Goal: Task Accomplishment & Management: Manage account settings

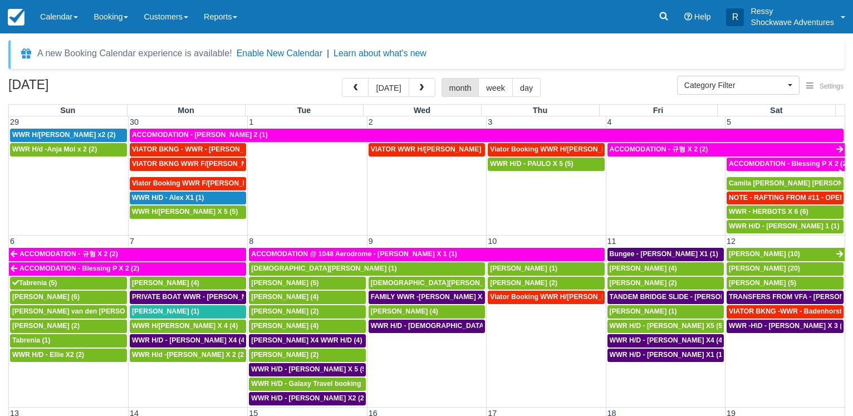
select select
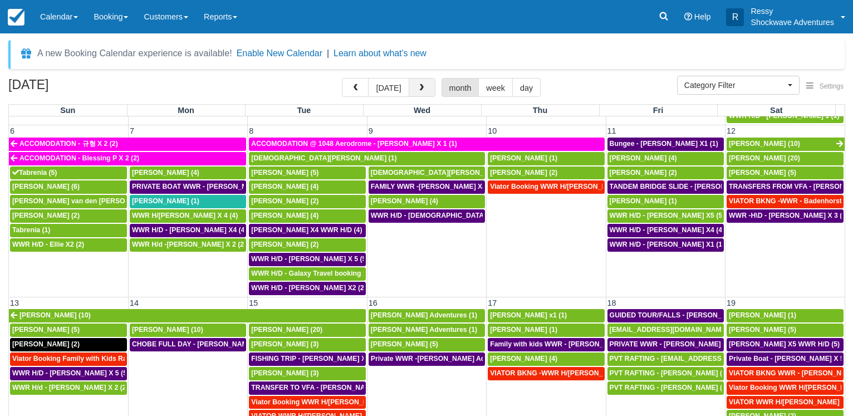
drag, startPoint x: 424, startPoint y: 88, endPoint x: 429, endPoint y: 97, distance: 10.5
click at [424, 89] on span "button" at bounding box center [422, 88] width 8 height 8
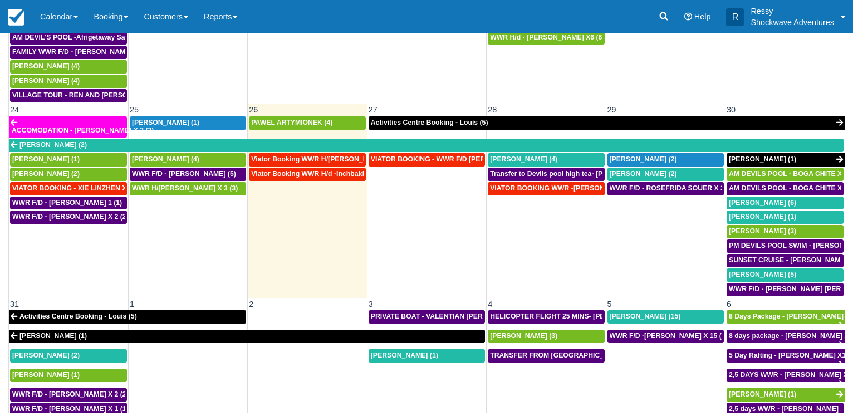
scroll to position [691, 0]
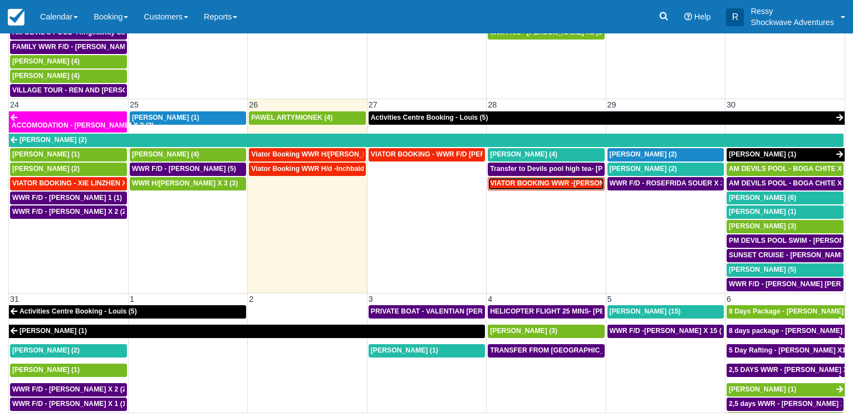
click at [568, 187] on span "VIATOR BOOKING WWR -Reid, Cleon X2 (2)" at bounding box center [570, 183] width 161 height 8
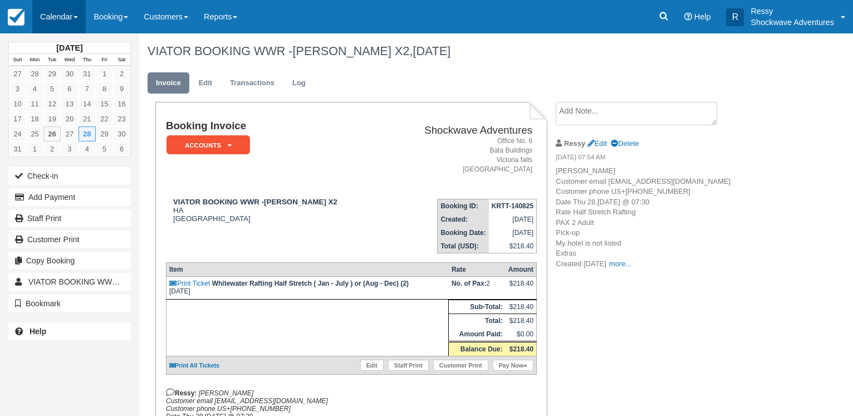
click at [69, 16] on link "Calendar" at bounding box center [58, 16] width 53 height 33
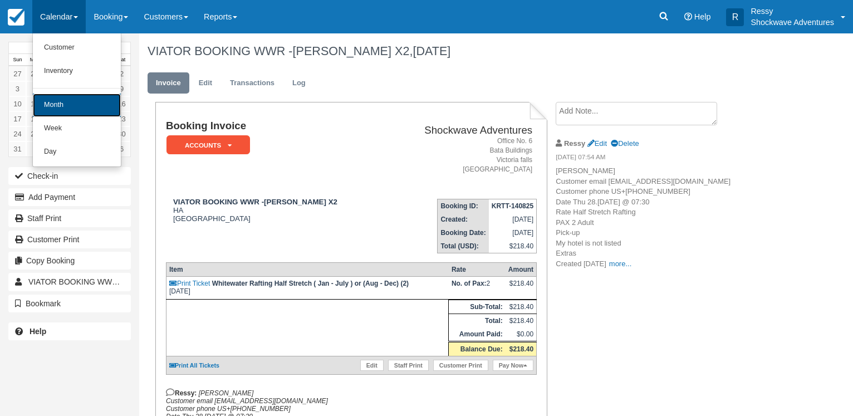
click at [84, 109] on link "Month" at bounding box center [77, 105] width 88 height 23
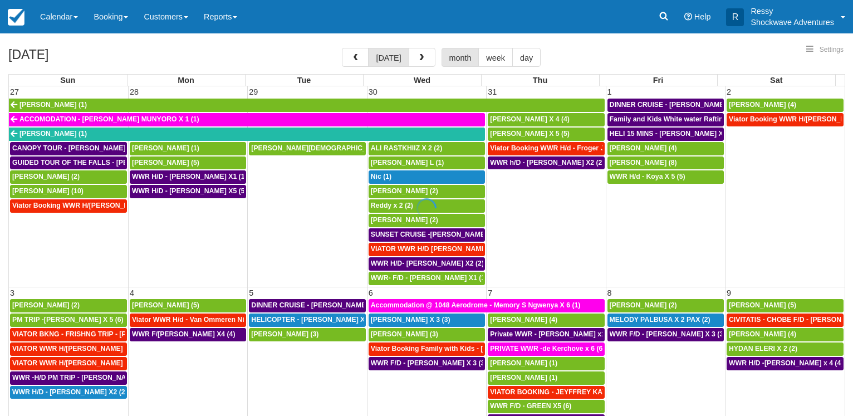
select select
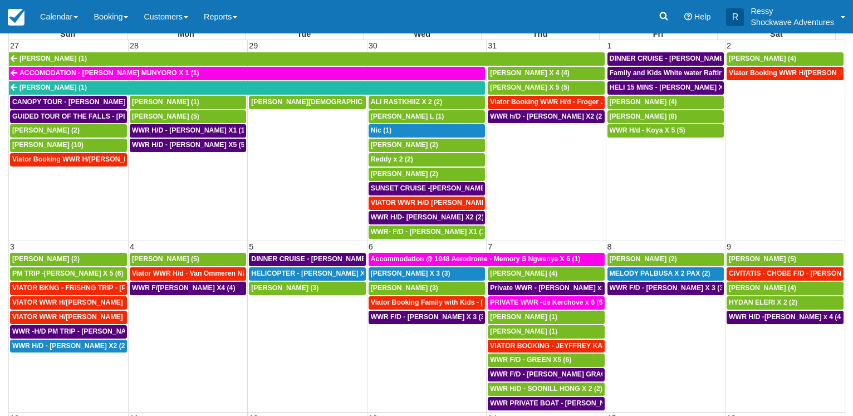
select select
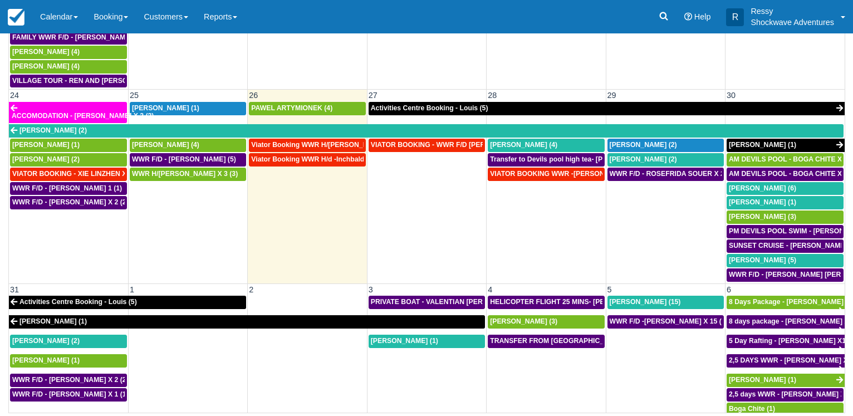
scroll to position [677, 0]
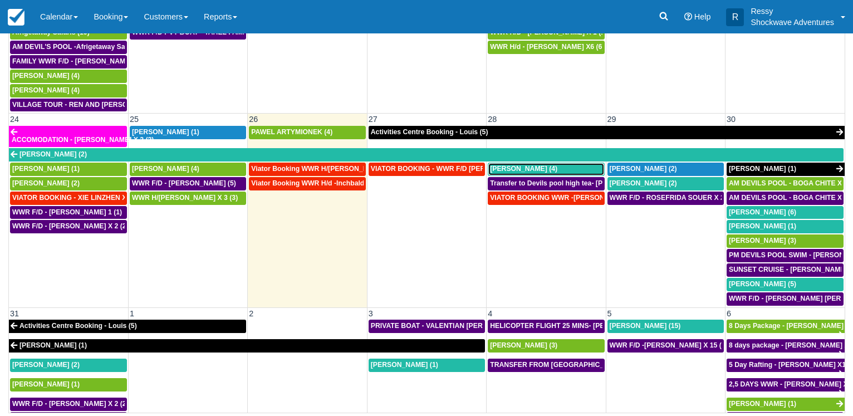
click at [545, 167] on span "Baskar Masilamani (4)" at bounding box center [523, 169] width 67 height 8
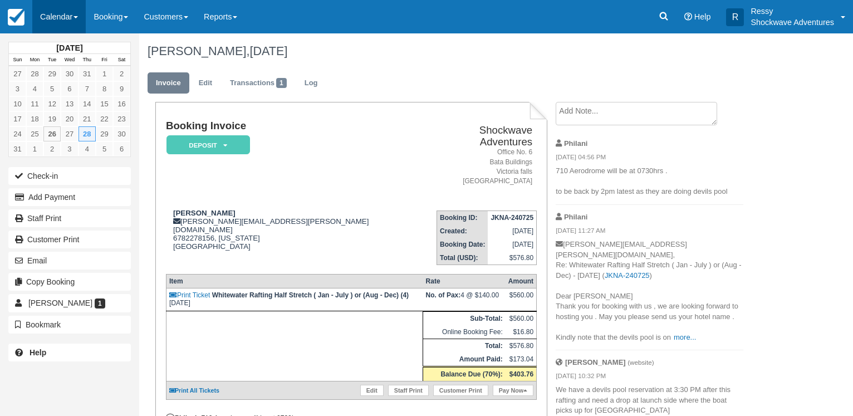
click at [61, 17] on link "Calendar" at bounding box center [58, 16] width 53 height 33
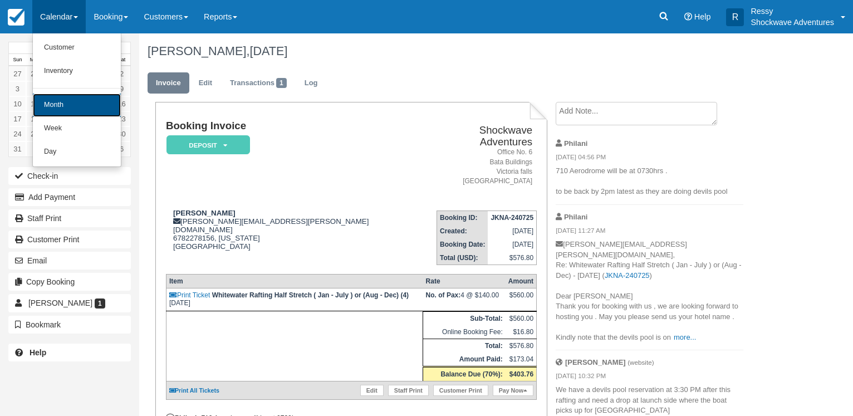
click at [56, 103] on link "Month" at bounding box center [77, 105] width 88 height 23
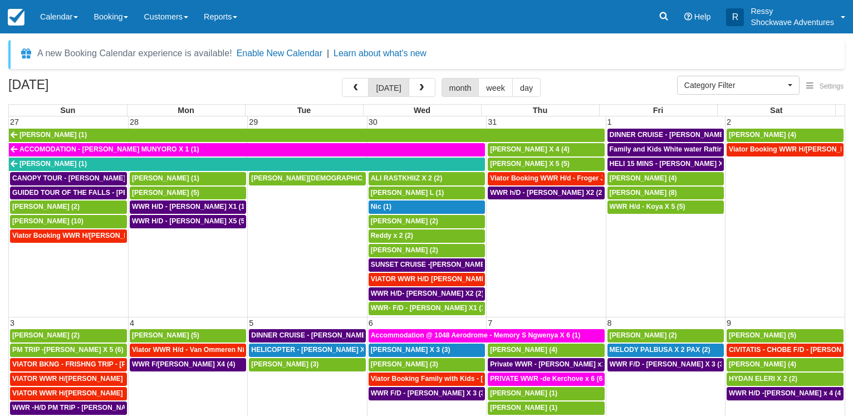
select select
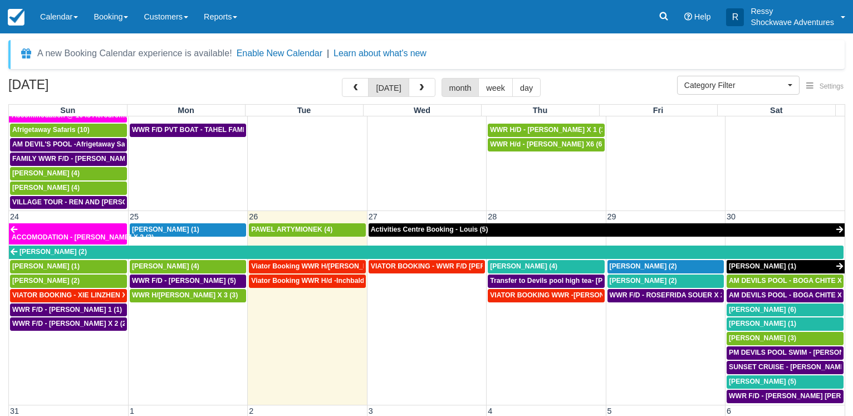
scroll to position [730, 0]
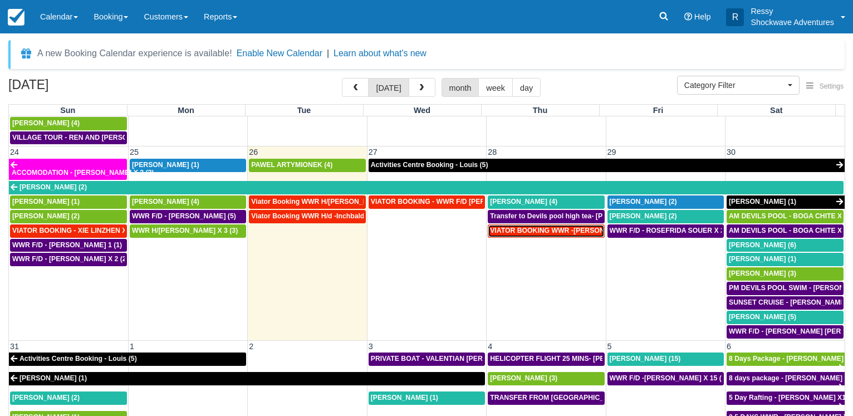
click at [558, 236] on link "VIATOR BOOKING WWR -[PERSON_NAME] X2 (2)" at bounding box center [546, 230] width 116 height 13
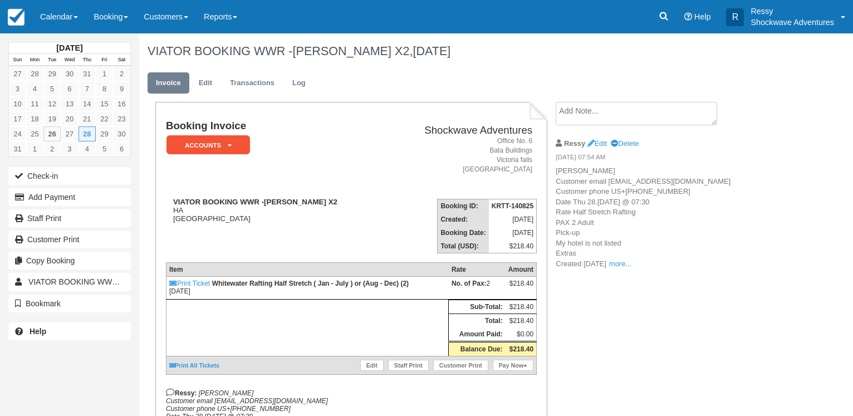
click at [600, 114] on textarea at bounding box center [637, 113] width 162 height 23
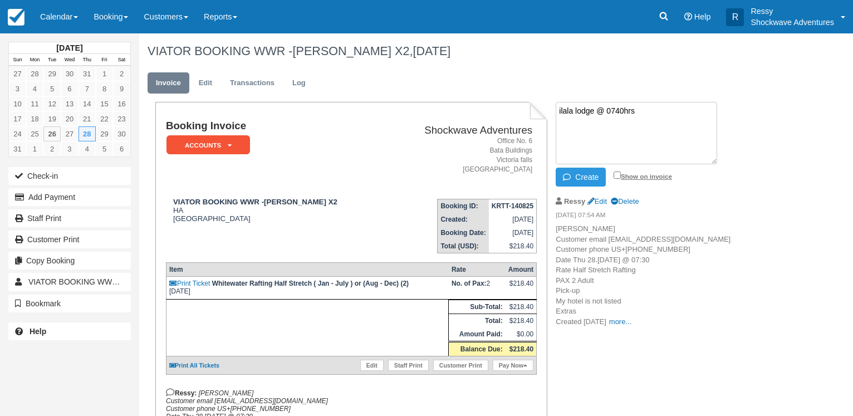
type textarea "ilala lodge @ 0740hrs"
click at [617, 173] on input "Show on invoice" at bounding box center [617, 175] width 7 height 7
checkbox input "true"
click at [592, 177] on button "Create" at bounding box center [581, 177] width 50 height 19
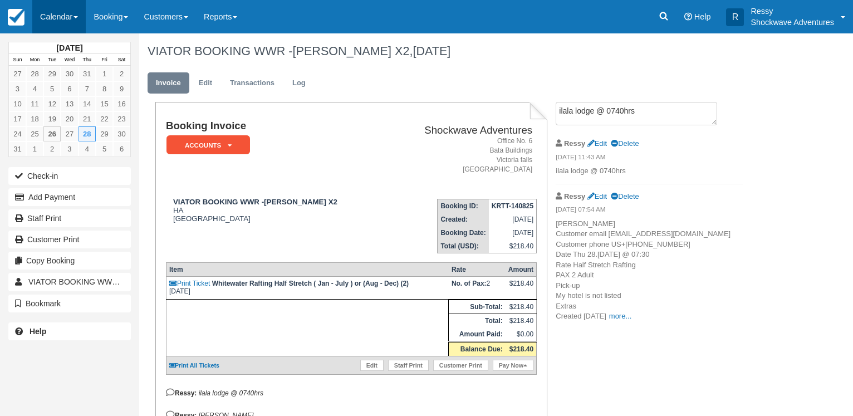
click at [57, 13] on link "Calendar" at bounding box center [58, 16] width 53 height 33
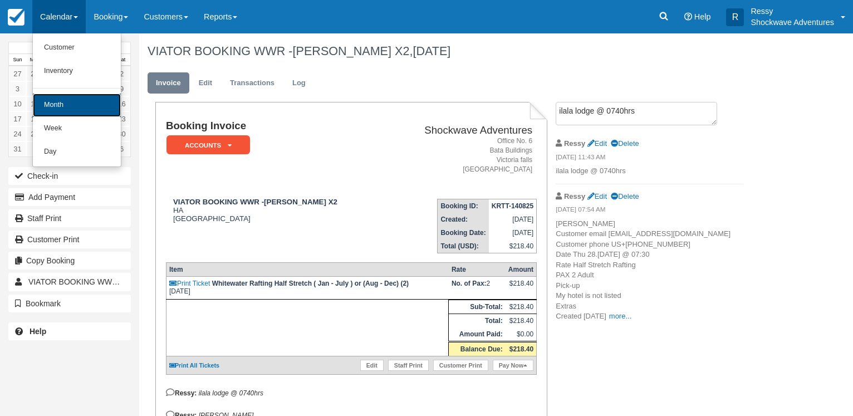
click at [60, 102] on link "Month" at bounding box center [77, 105] width 88 height 23
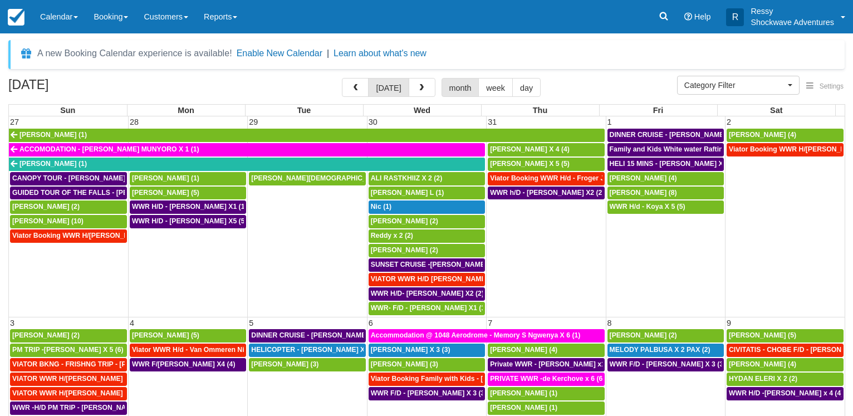
select select
click at [314, 82] on div "August 2025 today month week day" at bounding box center [426, 90] width 837 height 24
click at [426, 91] on span "button" at bounding box center [422, 88] width 8 height 8
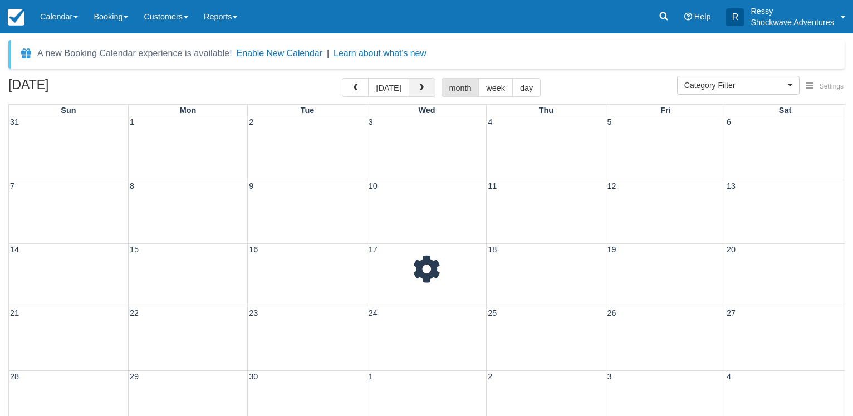
click at [426, 91] on span "button" at bounding box center [422, 88] width 8 height 8
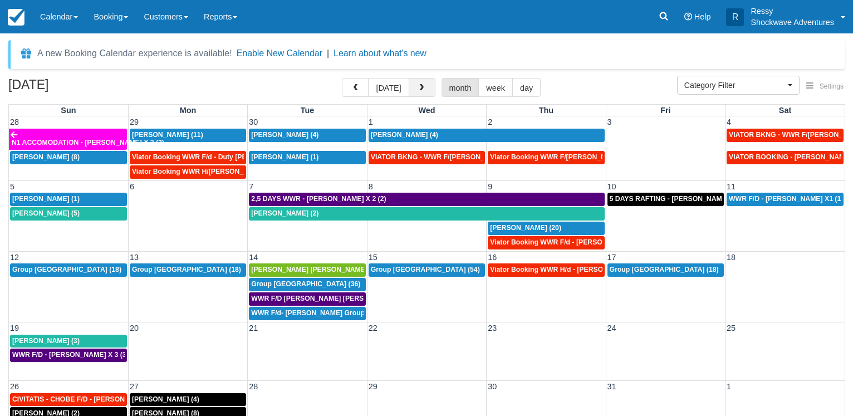
click at [429, 90] on button "button" at bounding box center [422, 87] width 27 height 19
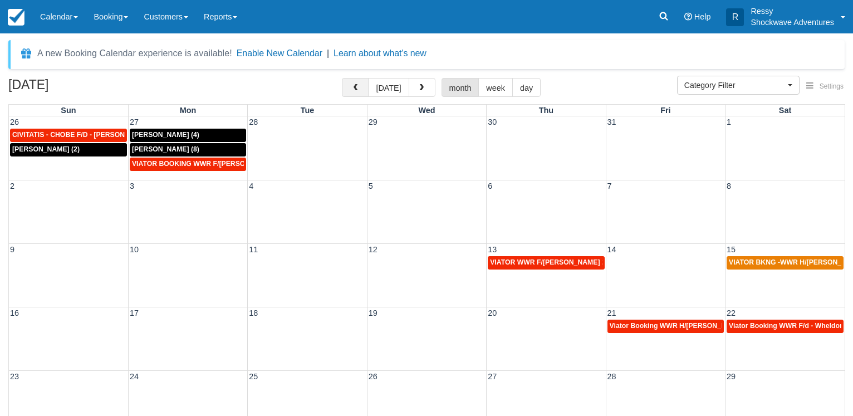
click at [359, 91] on span "button" at bounding box center [355, 88] width 8 height 8
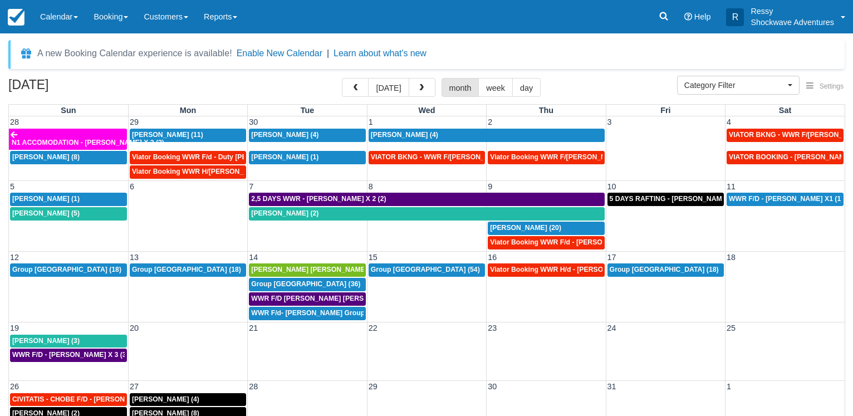
click at [342, 78] on button "button" at bounding box center [355, 87] width 27 height 19
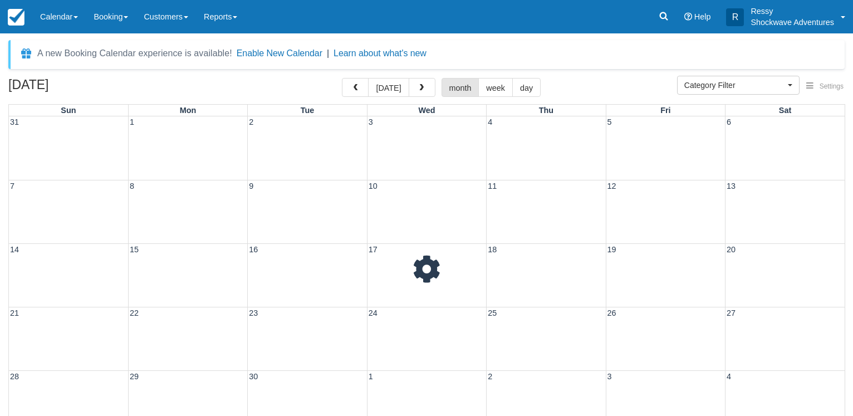
click at [342, 78] on button "button" at bounding box center [355, 87] width 27 height 19
